Goal: Transaction & Acquisition: Book appointment/travel/reservation

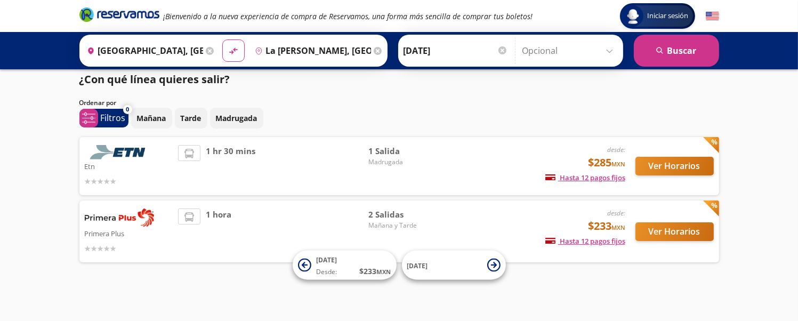
scroll to position [9, 0]
click at [157, 124] on button "Mañana" at bounding box center [151, 118] width 41 height 21
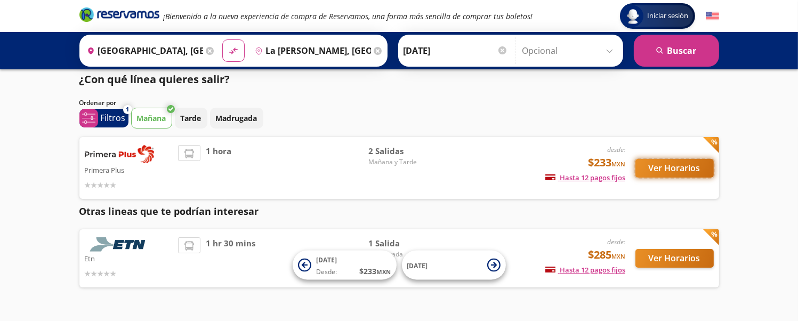
click at [662, 174] on button "Ver Horarios" at bounding box center [674, 168] width 78 height 19
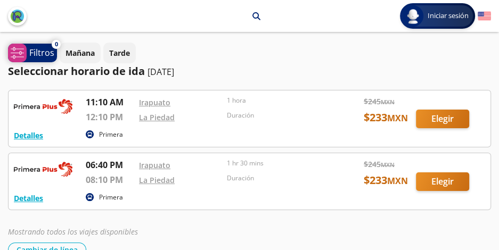
click at [40, 55] on p "Filtros" at bounding box center [41, 52] width 25 height 13
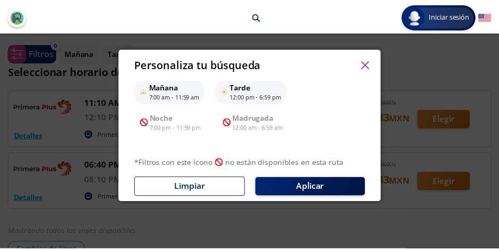
scroll to position [172, 0]
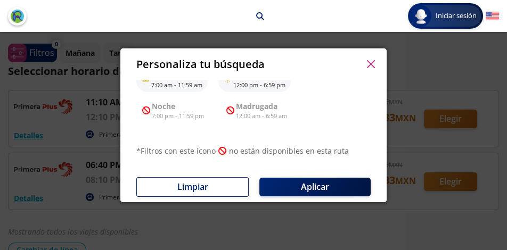
click at [376, 69] on button "button" at bounding box center [371, 64] width 16 height 16
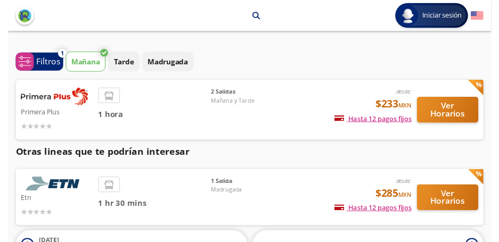
scroll to position [9, 0]
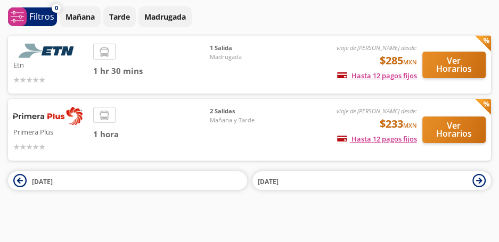
scroll to position [48, 0]
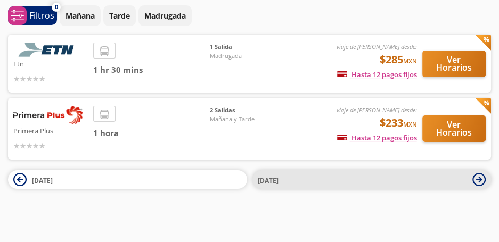
click at [303, 173] on button "[DATE]" at bounding box center [372, 180] width 239 height 19
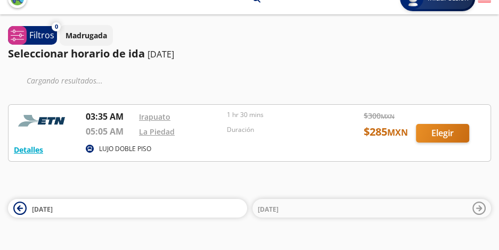
scroll to position [35, 0]
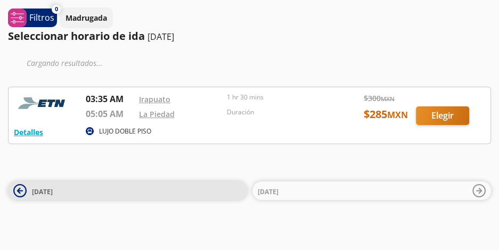
click at [158, 191] on span "11 Oct" at bounding box center [137, 191] width 210 height 13
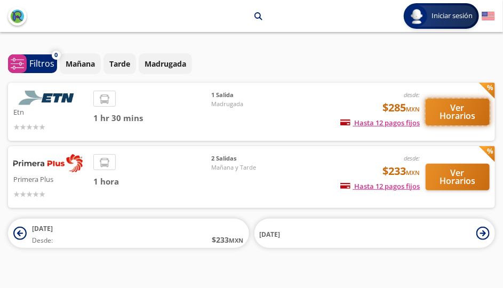
click at [463, 119] on button "Ver Horarios" at bounding box center [457, 112] width 64 height 27
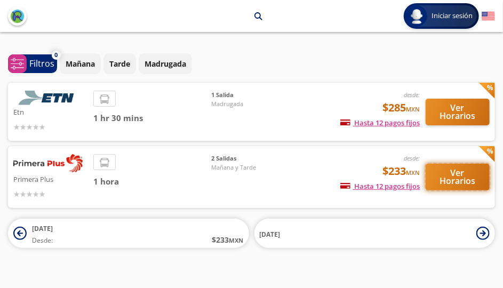
click at [451, 182] on button "Ver Horarios" at bounding box center [457, 177] width 64 height 27
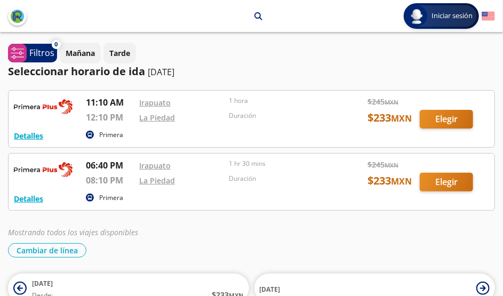
click at [100, 117] on div at bounding box center [252, 119] width 486 height 56
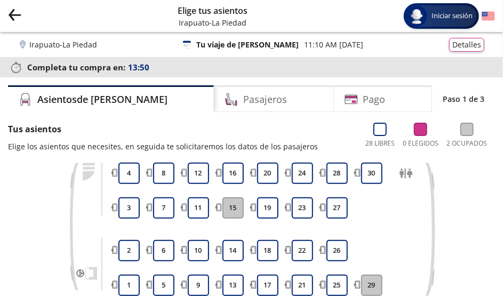
click at [21, 15] on div "Group 9 Created with Sketch. Elige tus asientos Irapuato - La Piedad Iniciar se…" at bounding box center [251, 16] width 503 height 32
click at [18, 13] on icon "Group 9 Created with Sketch." at bounding box center [14, 14] width 13 height 13
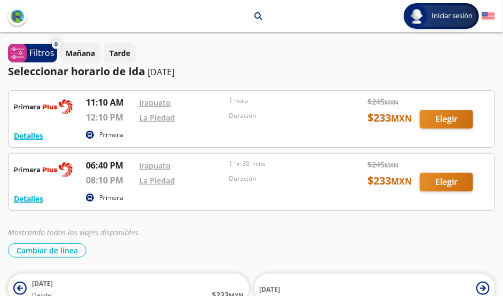
click at [302, 41] on div "Irapuato arrow La Piedad search Iniciar sesión Iniciar sesión ¡Bienvenido a la …" at bounding box center [251, 178] width 503 height 356
